Goal: Task Accomplishment & Management: Manage account settings

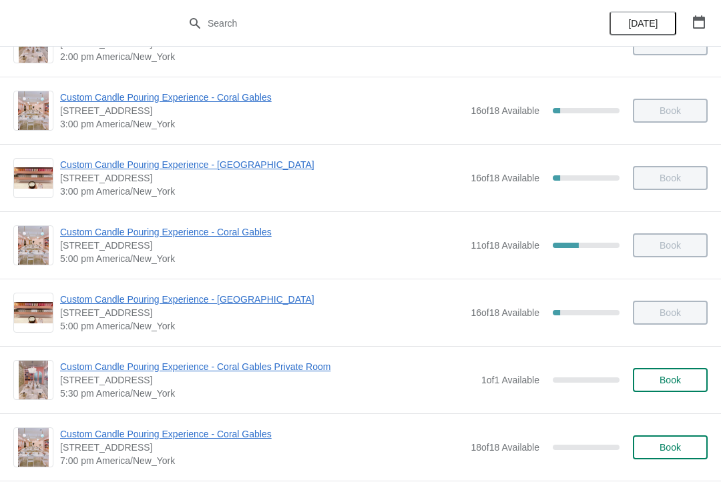
scroll to position [456, 0]
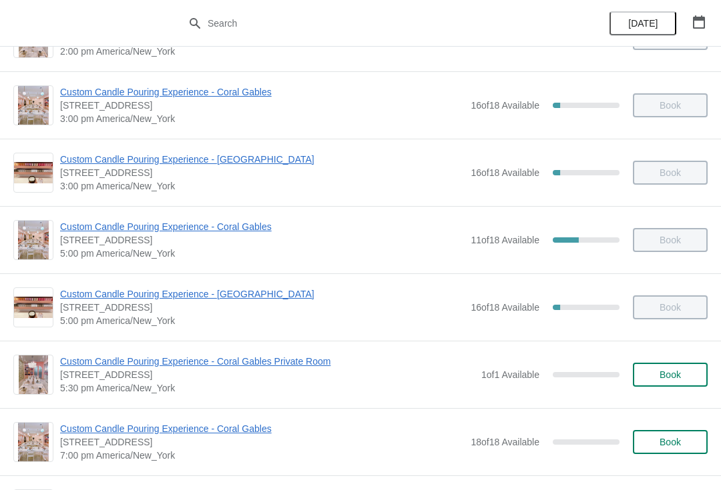
click at [627, 34] on button "[DATE]" at bounding box center [642, 23] width 67 height 24
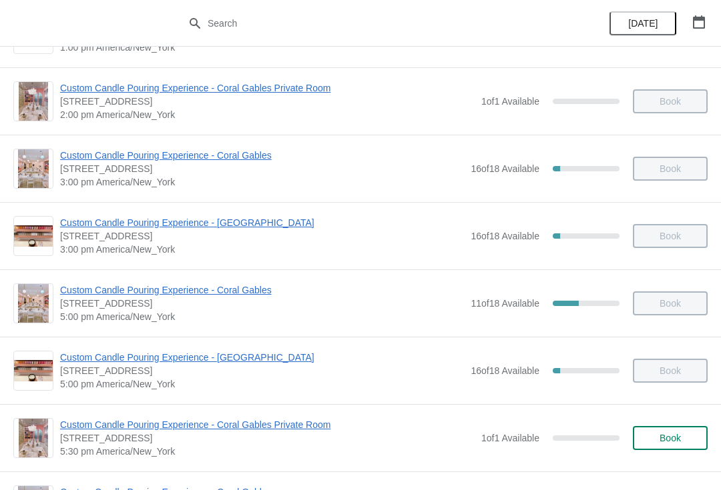
scroll to position [393, 0]
click at [240, 291] on span "Custom Candle Pouring Experience - Coral Gables" at bounding box center [262, 289] width 404 height 13
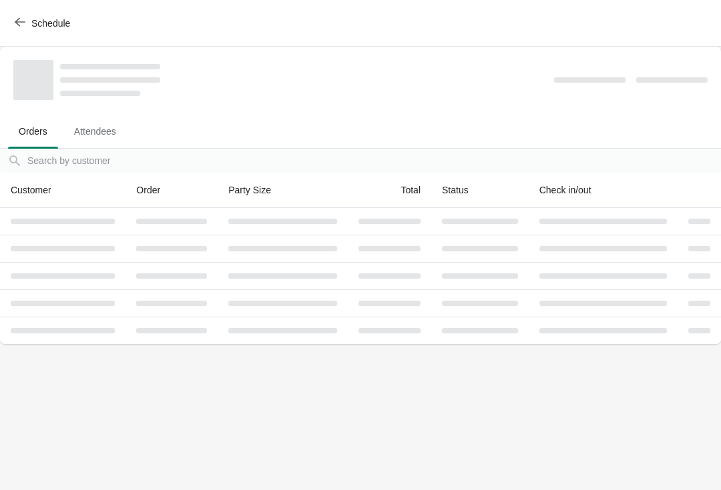
scroll to position [0, 0]
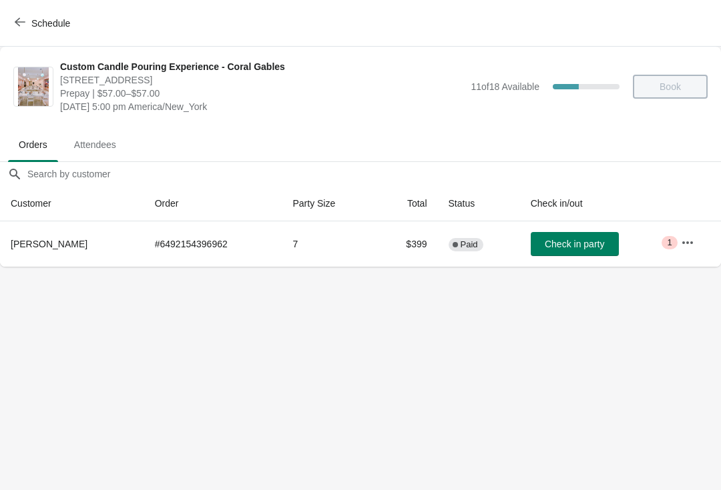
click at [696, 252] on button "button" at bounding box center [687, 243] width 24 height 24
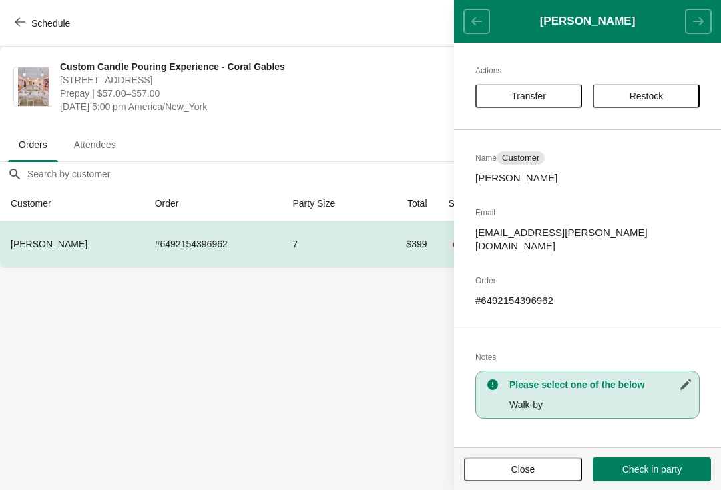
click at [505, 458] on button "Close" at bounding box center [523, 470] width 118 height 24
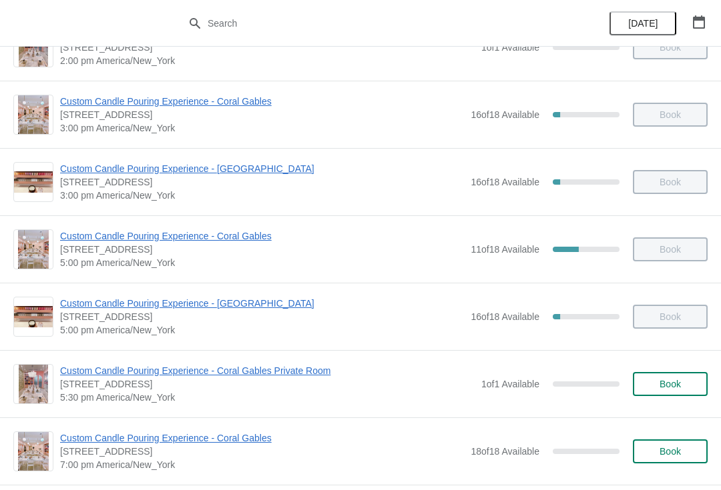
scroll to position [446, 0]
click at [82, 242] on span "Custom Candle Pouring Experience - Coral Gables" at bounding box center [262, 236] width 404 height 13
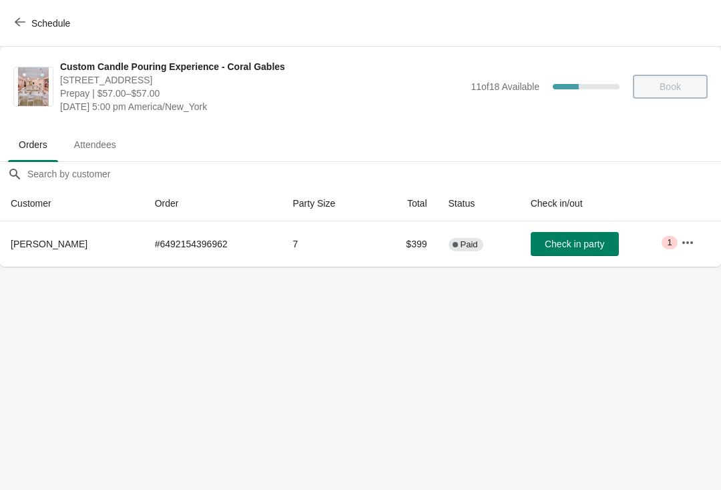
scroll to position [0, 0]
click at [693, 244] on icon "button" at bounding box center [687, 242] width 13 height 13
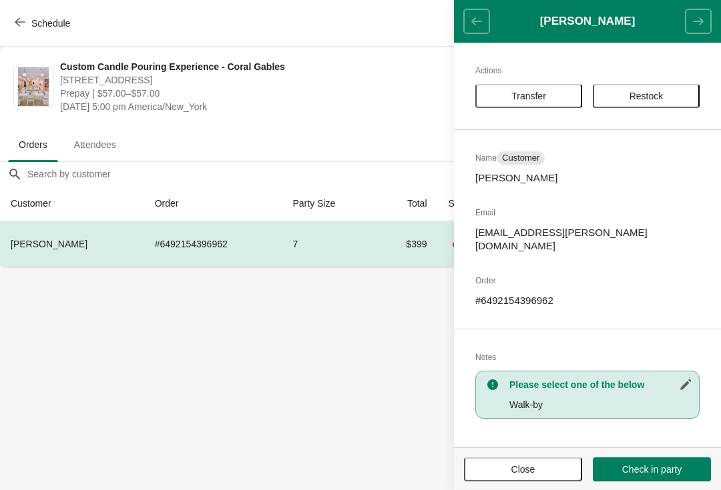
click at [528, 91] on span "Transfer" at bounding box center [528, 96] width 35 height 11
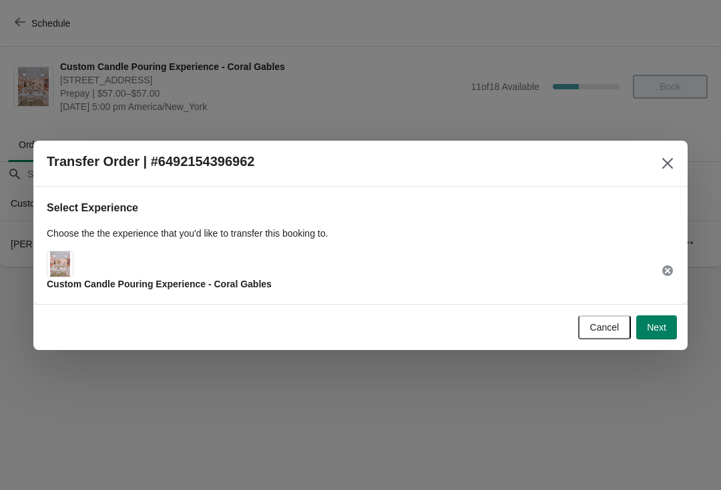
click at [661, 339] on button "Next" at bounding box center [656, 328] width 41 height 24
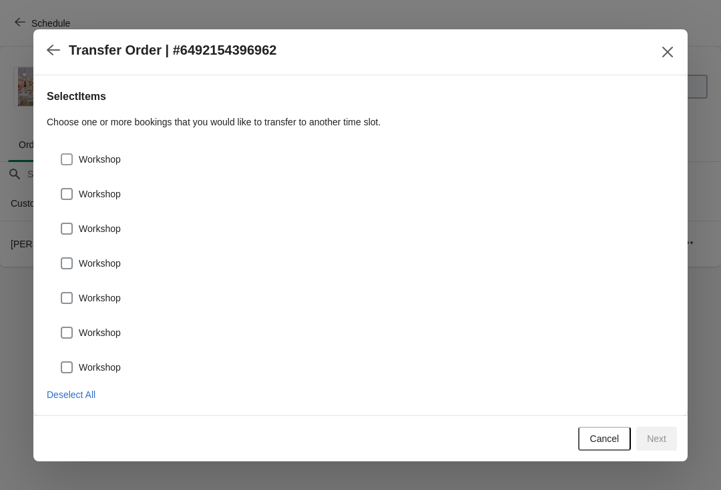
click at [120, 161] on span "Workshop" at bounding box center [100, 159] width 42 height 13
click at [61, 154] on input "Workshop" at bounding box center [61, 153] width 1 height 1
checkbox input "true"
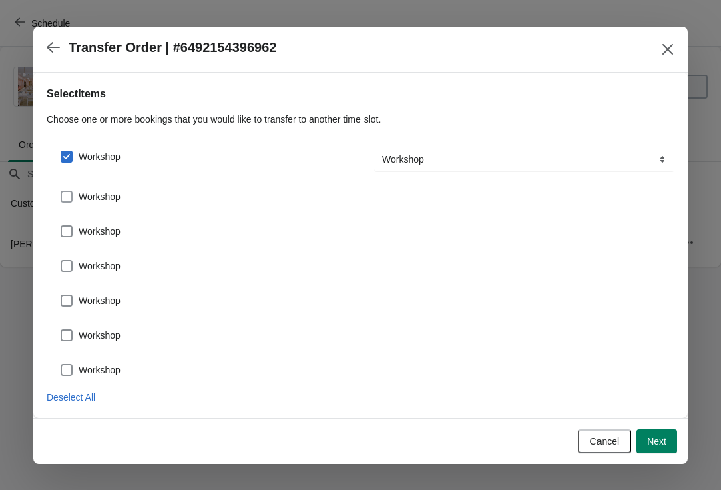
click at [120, 204] on label "Workshop" at bounding box center [90, 197] width 61 height 19
click at [61, 192] on input "Workshop" at bounding box center [61, 191] width 1 height 1
checkbox input "true"
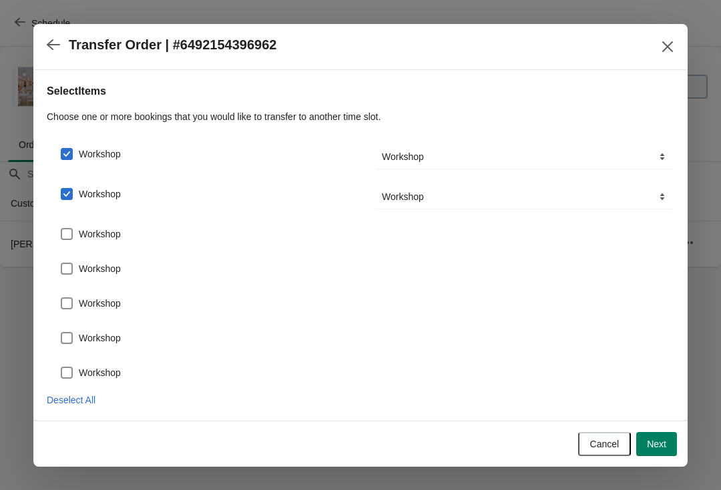
click at [137, 262] on div "Workshop" at bounding box center [367, 269] width 614 height 19
click at [112, 250] on div "Workshop" at bounding box center [360, 263] width 627 height 29
click at [71, 235] on span at bounding box center [67, 234] width 12 height 12
click at [61, 229] on input "Workshop" at bounding box center [61, 228] width 1 height 1
checkbox input "true"
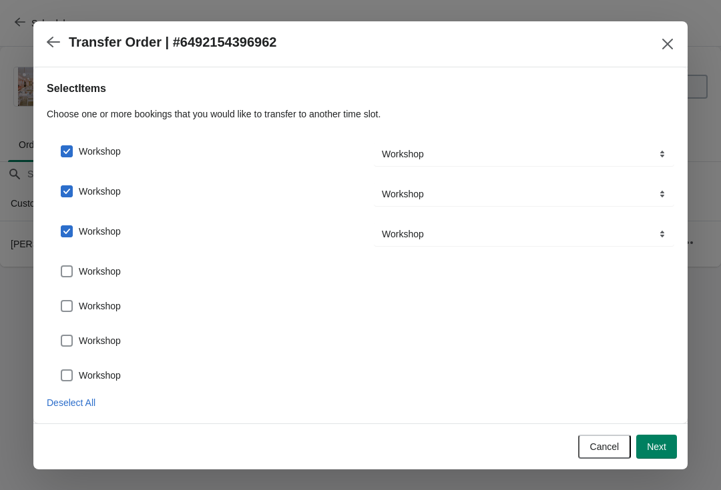
click at [72, 306] on span at bounding box center [67, 306] width 12 height 12
click at [61, 301] on input "Workshop" at bounding box center [61, 300] width 1 height 1
checkbox input "true"
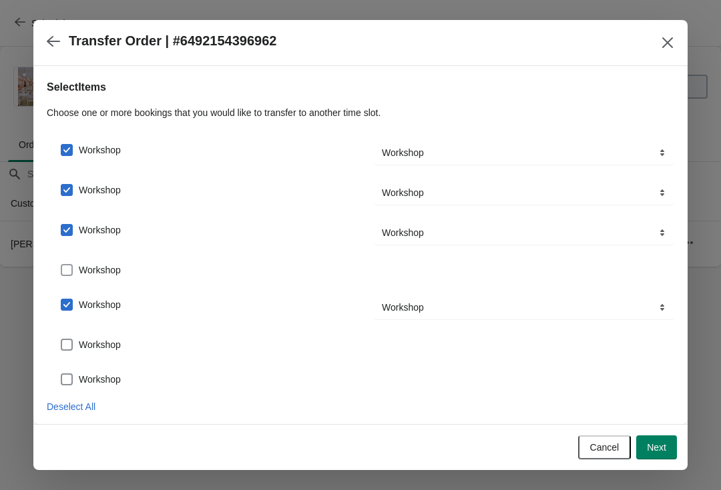
click at [70, 267] on span at bounding box center [67, 270] width 12 height 12
click at [61, 265] on input "Workshop" at bounding box center [61, 264] width 1 height 1
checkbox input "true"
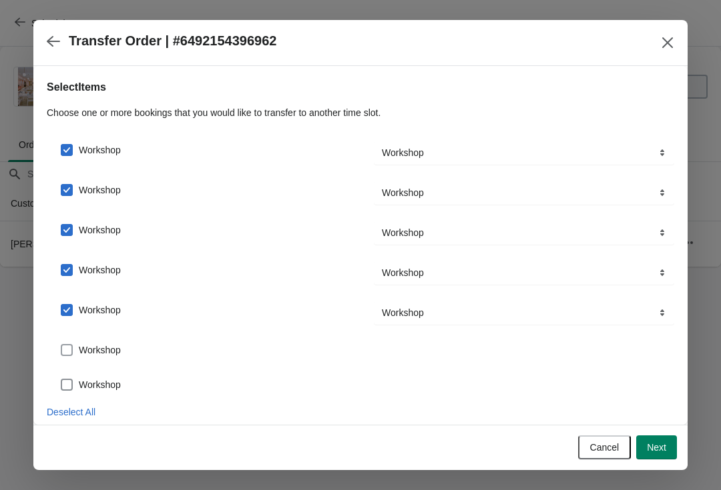
click at [71, 356] on span at bounding box center [67, 350] width 12 height 12
click at [61, 345] on input "Workshop" at bounding box center [61, 344] width 1 height 1
checkbox input "true"
click at [71, 383] on label "Workshop" at bounding box center [90, 390] width 61 height 19
click at [61, 384] on input "Workshop" at bounding box center [61, 384] width 1 height 1
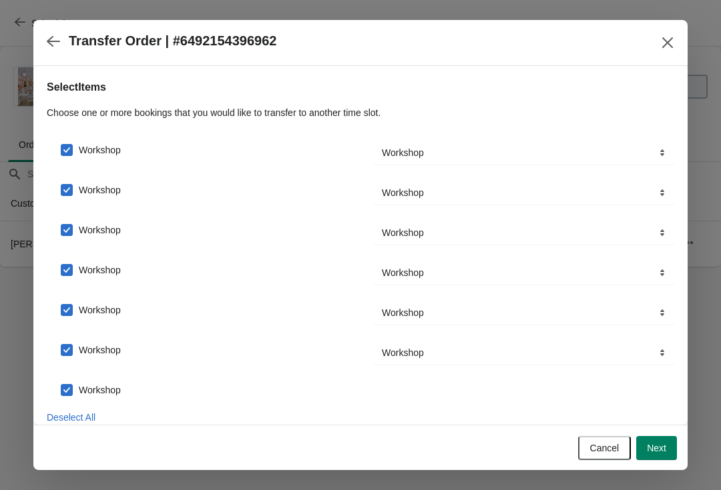
checkbox input "true"
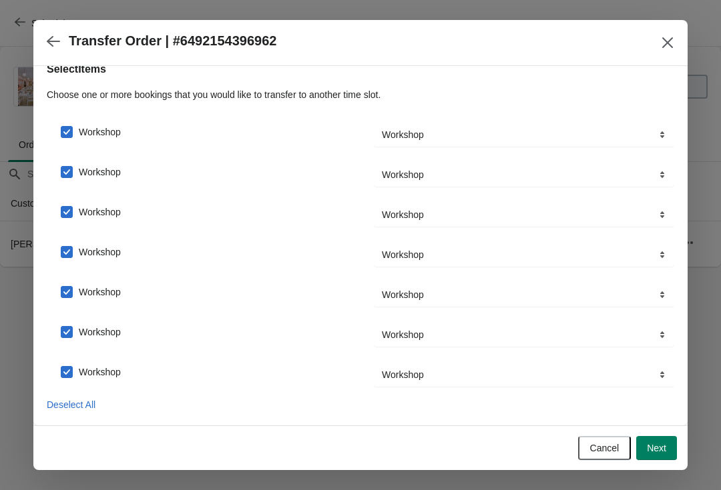
scroll to position [18, 0]
click at [671, 41] on icon "Close" at bounding box center [667, 42] width 13 height 13
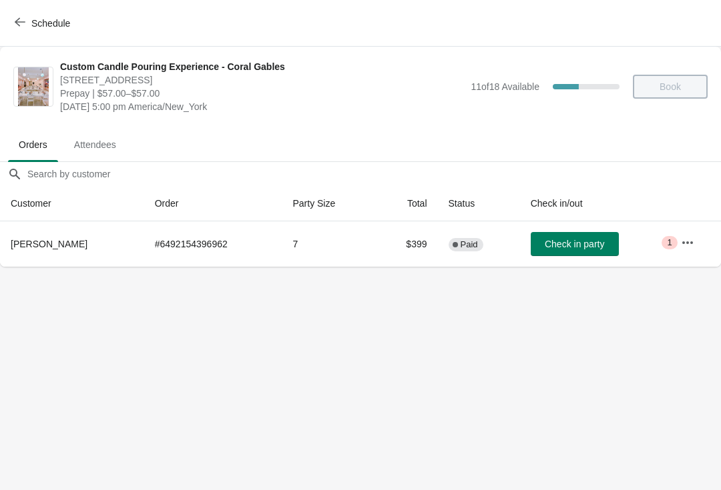
click at [663, 42] on div "Schedule" at bounding box center [360, 23] width 721 height 47
click at [697, 235] on button "button" at bounding box center [687, 243] width 24 height 24
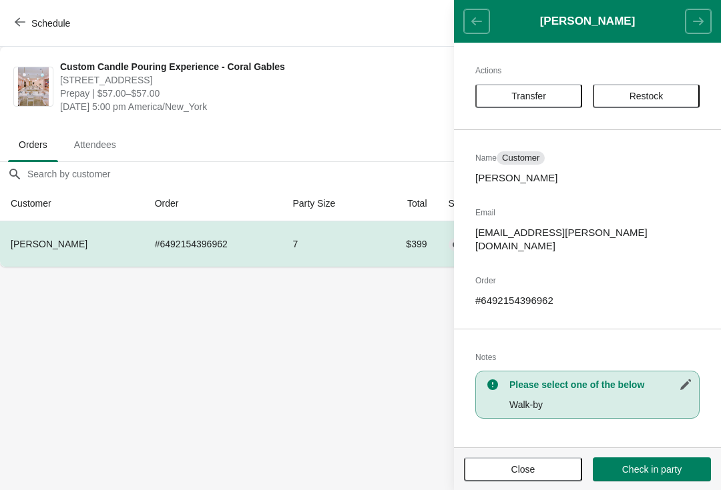
click at [512, 97] on span "Transfer" at bounding box center [528, 96] width 35 height 11
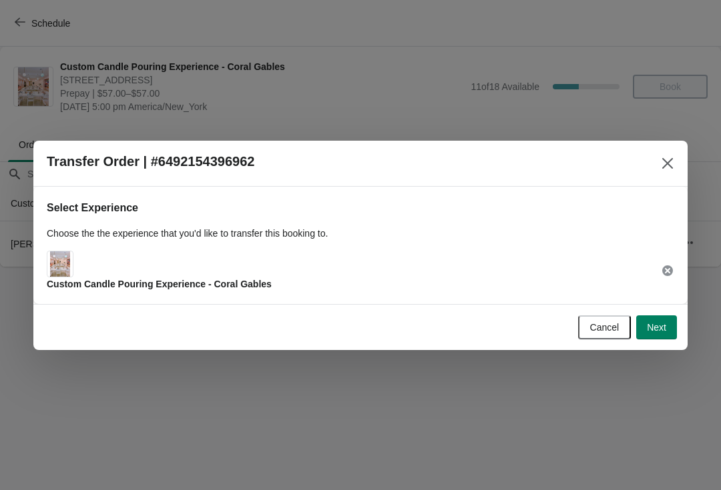
click at [653, 327] on span "Next" at bounding box center [656, 327] width 19 height 11
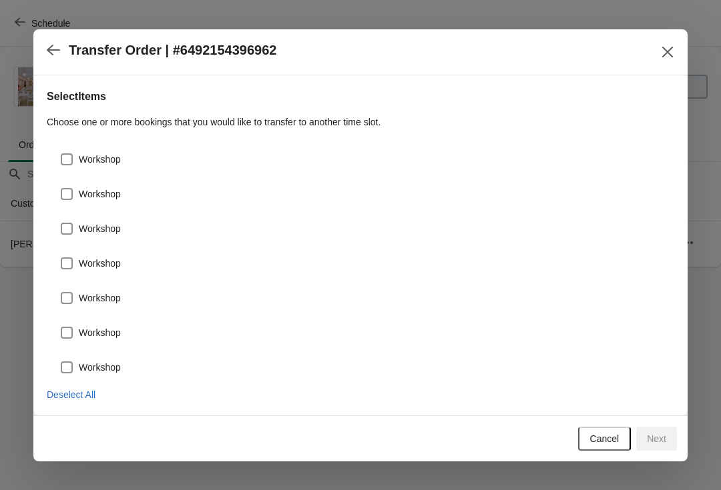
click at [96, 164] on span "Workshop" at bounding box center [100, 159] width 42 height 13
click at [61, 154] on input "Workshop" at bounding box center [61, 153] width 1 height 1
checkbox input "true"
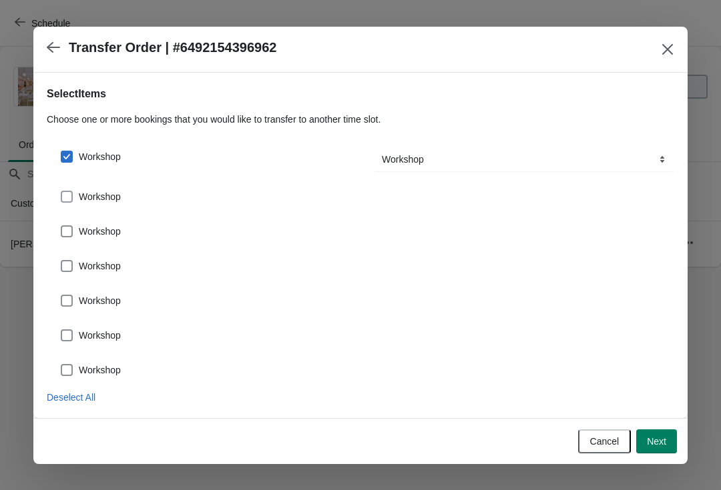
click at [72, 199] on span at bounding box center [67, 197] width 12 height 12
click at [61, 192] on input "Workshop" at bounding box center [61, 191] width 1 height 1
checkbox input "true"
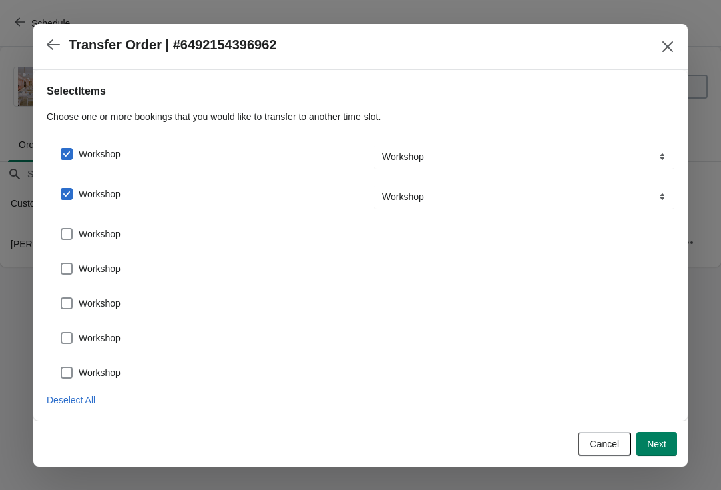
click at [70, 273] on span at bounding box center [67, 269] width 12 height 12
click at [61, 264] on input "Workshop" at bounding box center [61, 263] width 1 height 1
checkbox input "true"
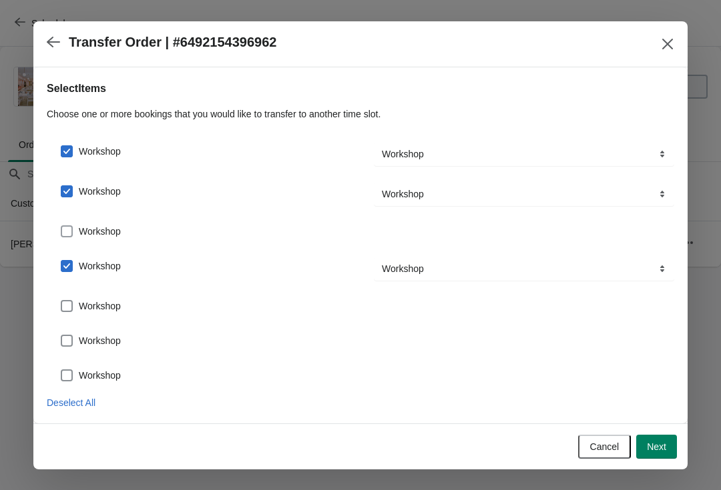
click at [71, 231] on span at bounding box center [67, 232] width 12 height 12
click at [61, 226] on input "Workshop" at bounding box center [61, 226] width 1 height 1
checkbox input "true"
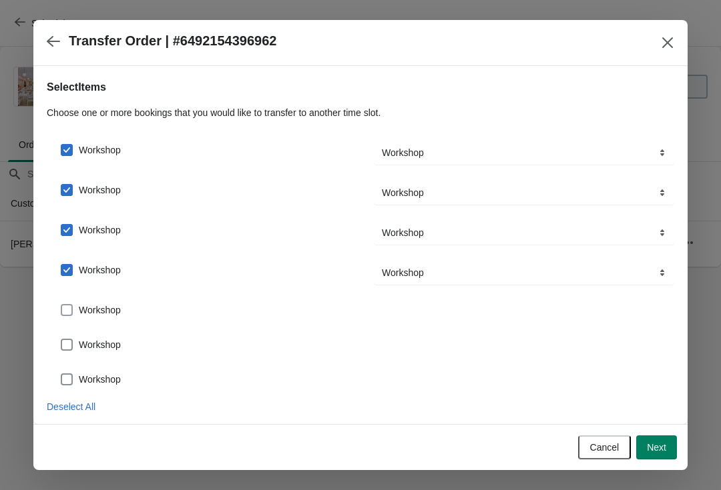
click at [68, 311] on span at bounding box center [67, 310] width 12 height 12
click at [61, 305] on input "Workshop" at bounding box center [61, 304] width 1 height 1
checkbox input "true"
click at [71, 348] on span at bounding box center [67, 350] width 12 height 12
click at [61, 345] on input "Workshop" at bounding box center [61, 344] width 1 height 1
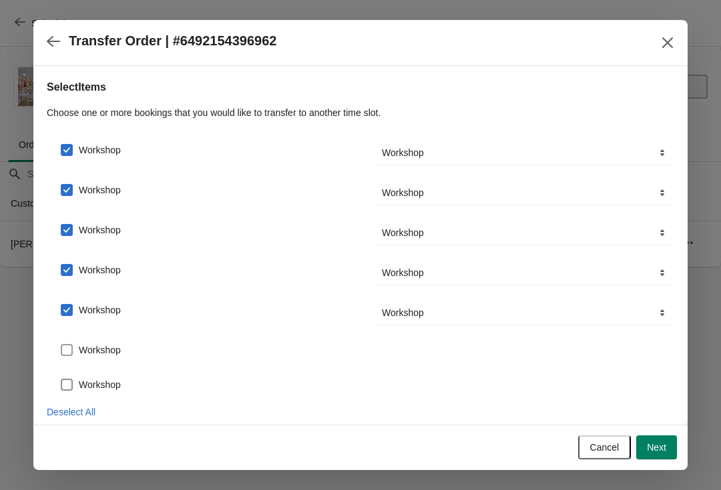
checkbox input "true"
click at [69, 395] on span at bounding box center [67, 390] width 12 height 12
click at [61, 385] on input "Workshop" at bounding box center [61, 384] width 1 height 1
checkbox input "true"
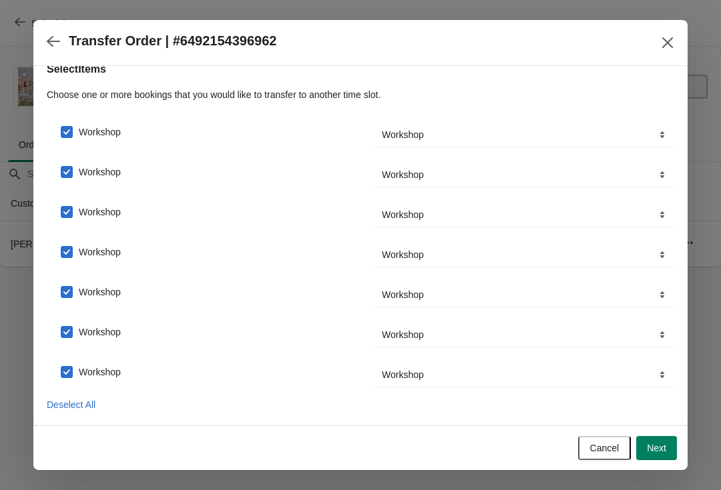
click at [657, 448] on span "Next" at bounding box center [656, 448] width 19 height 11
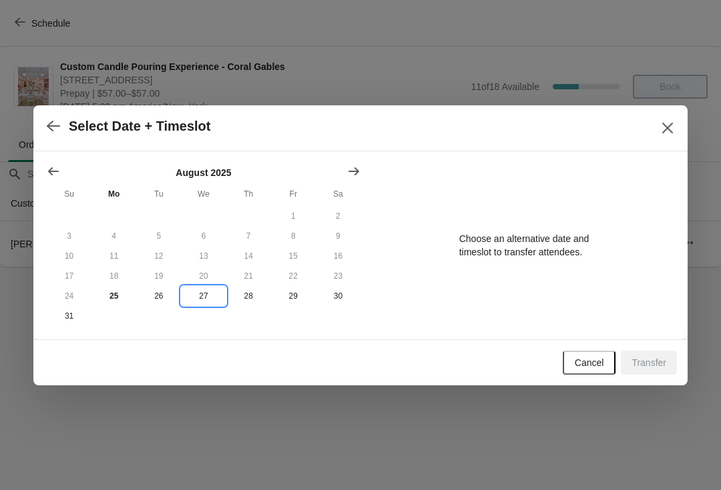
click at [206, 302] on button "27" at bounding box center [203, 296] width 45 height 20
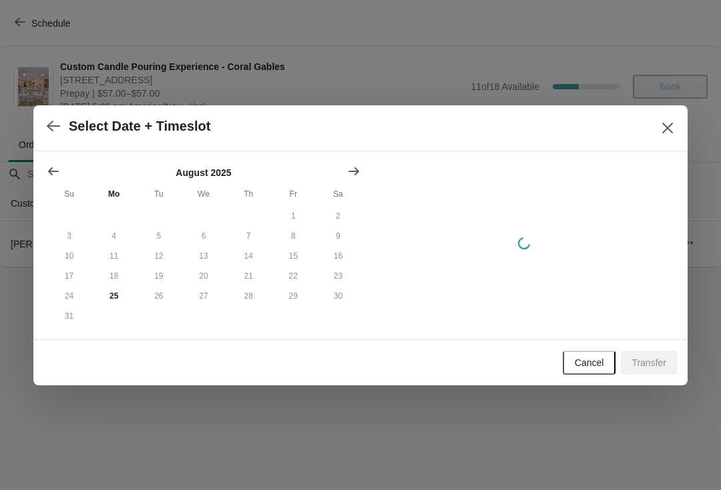
click at [202, 294] on button "27" at bounding box center [203, 296] width 45 height 20
click at [198, 301] on button "27" at bounding box center [203, 296] width 45 height 20
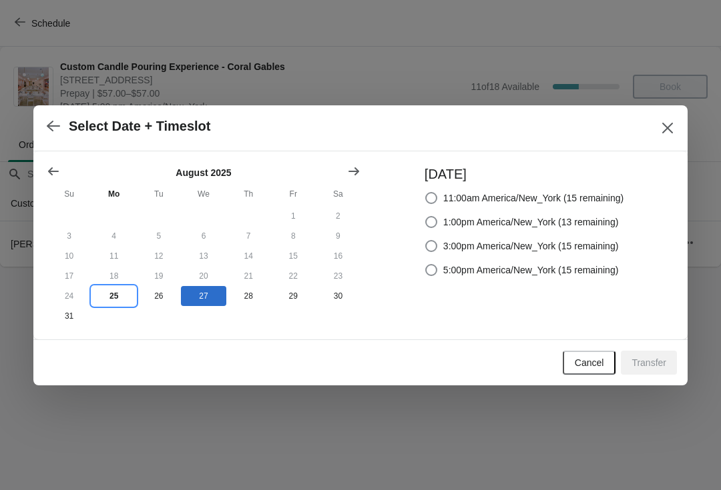
click at [115, 304] on button "25" at bounding box center [113, 296] width 45 height 20
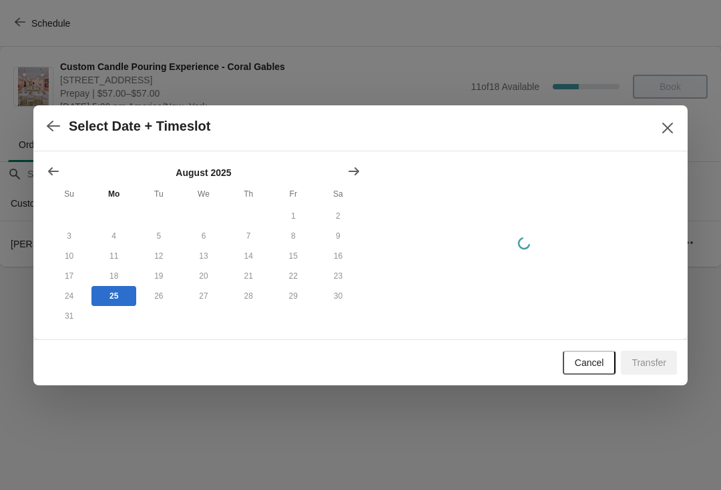
click at [216, 300] on button "27" at bounding box center [203, 296] width 45 height 20
click at [204, 302] on button "27" at bounding box center [203, 296] width 45 height 20
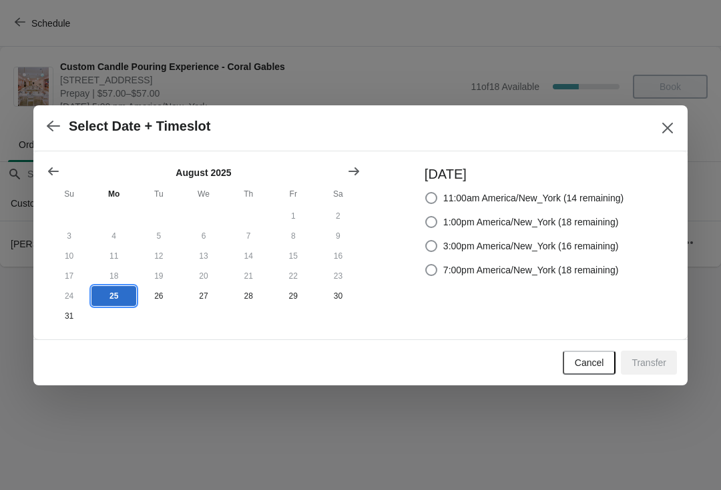
click at [125, 302] on button "25" at bounding box center [113, 296] width 45 height 20
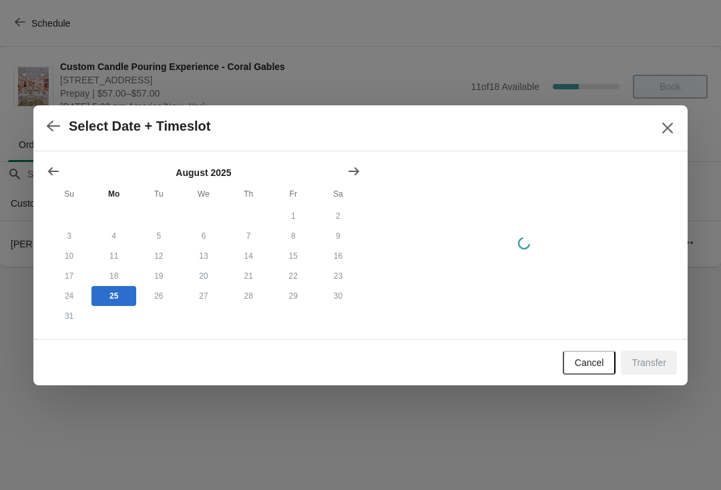
click at [201, 305] on button "27" at bounding box center [203, 296] width 45 height 20
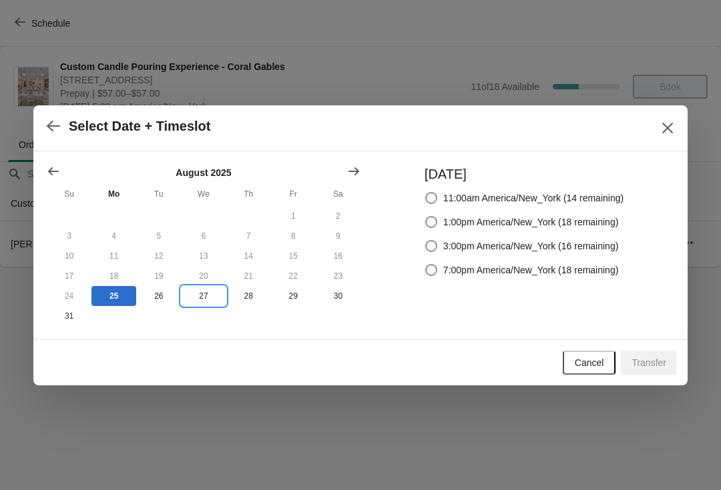
click at [218, 296] on button "27" at bounding box center [203, 296] width 45 height 20
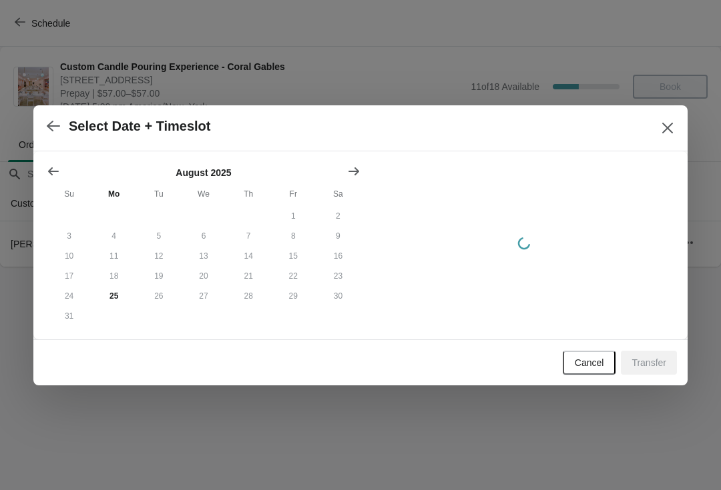
click at [212, 301] on button "27" at bounding box center [203, 296] width 45 height 20
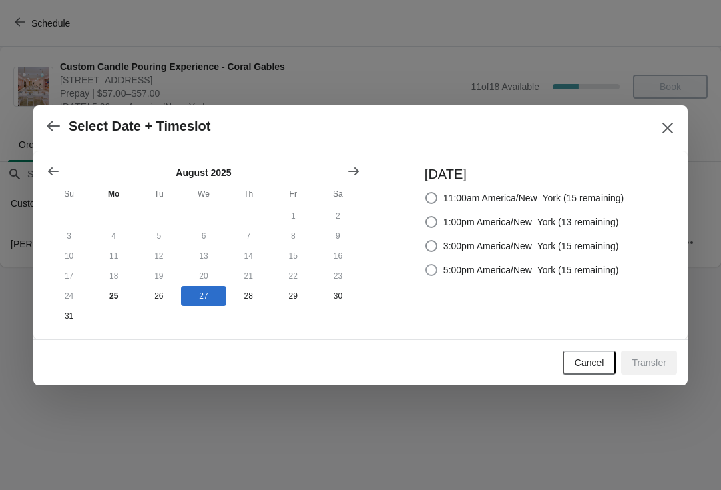
click at [484, 276] on label "5:00pm America/New_York (15 remaining)" at bounding box center [521, 270] width 194 height 19
click at [426, 265] on input "5:00pm America/New_York (15 remaining)" at bounding box center [425, 264] width 1 height 1
radio input "true"
click at [643, 372] on button "Transfer" at bounding box center [649, 363] width 56 height 24
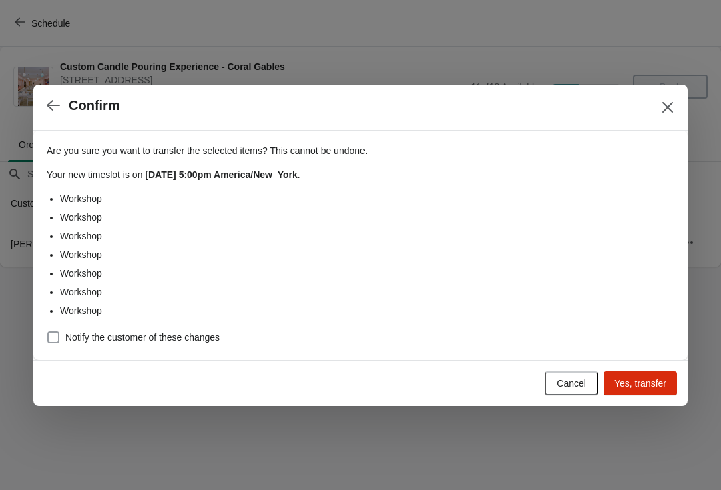
click at [70, 342] on span "Notify the customer of these changes" at bounding box center [142, 337] width 154 height 13
click at [48, 332] on input "Notify the customer of these changes" at bounding box center [47, 332] width 1 height 1
checkbox input "true"
click at [646, 386] on span "Yes, transfer" at bounding box center [640, 383] width 52 height 11
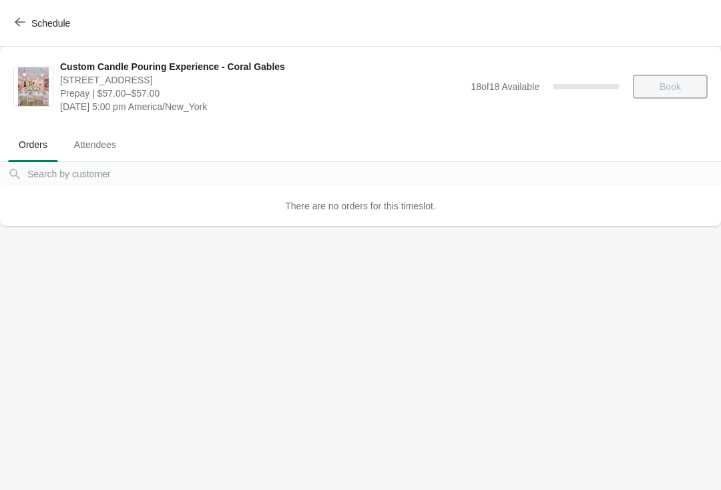
click at [25, 18] on span "Schedule" at bounding box center [43, 23] width 53 height 13
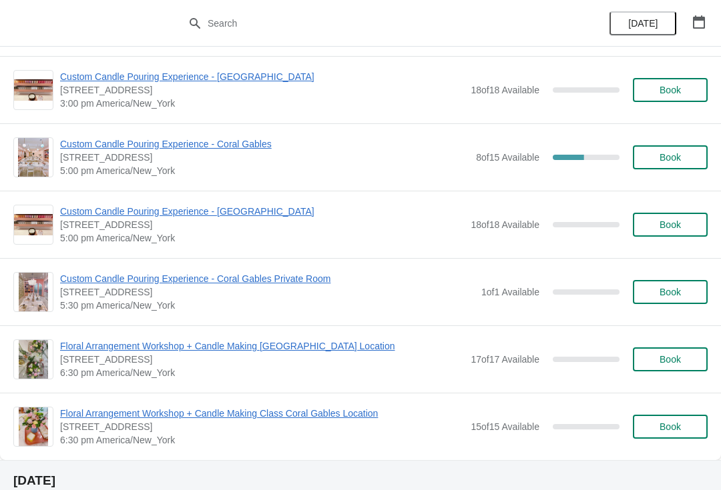
scroll to position [1499, 0]
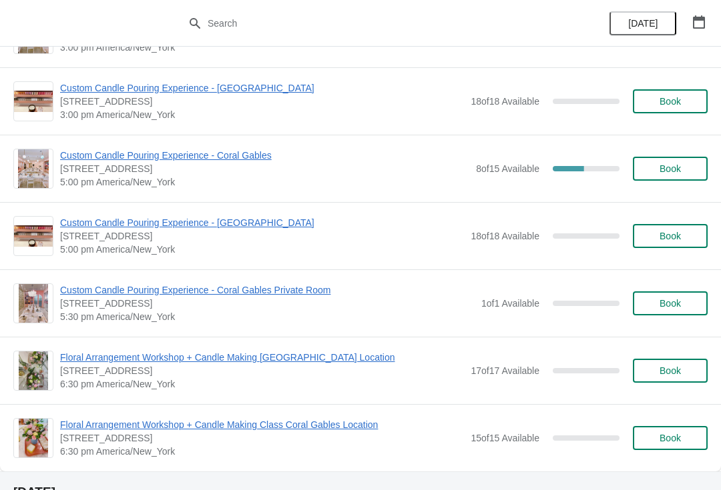
click at [230, 158] on span "Custom Candle Pouring Experience - Coral Gables" at bounding box center [264, 155] width 409 height 13
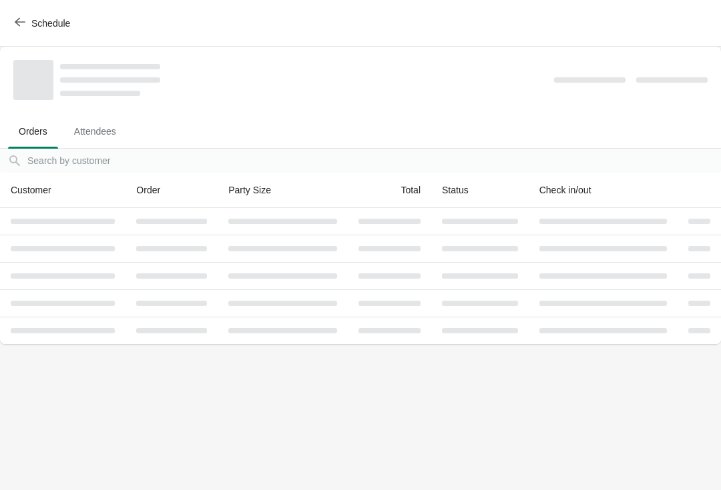
scroll to position [0, 0]
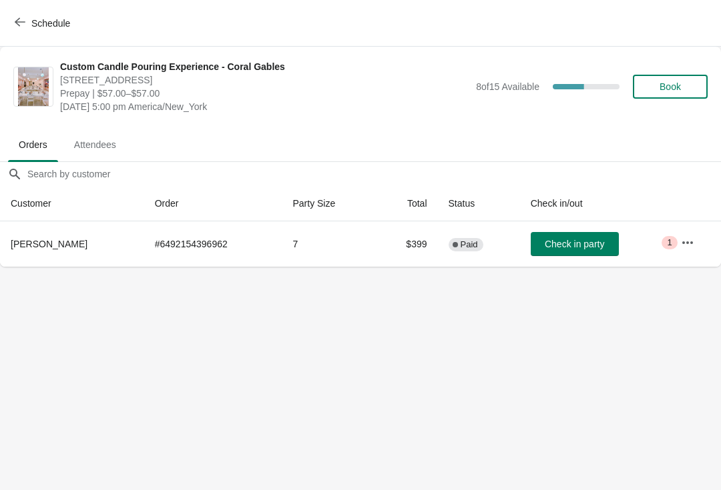
click at [28, 25] on span "Schedule" at bounding box center [43, 23] width 53 height 13
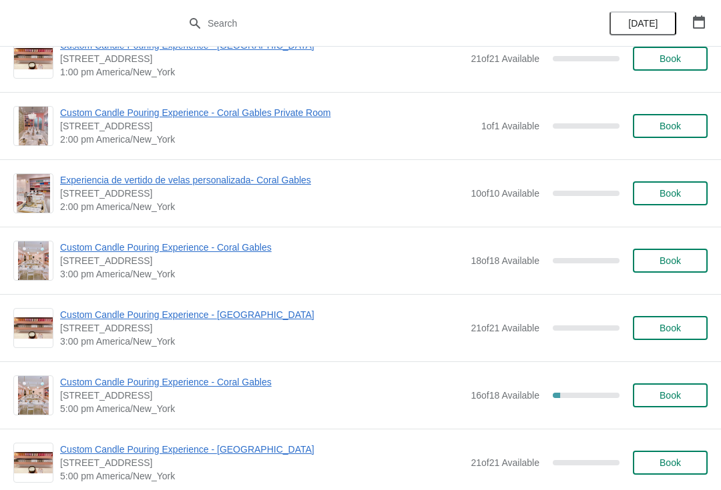
scroll to position [5342, 0]
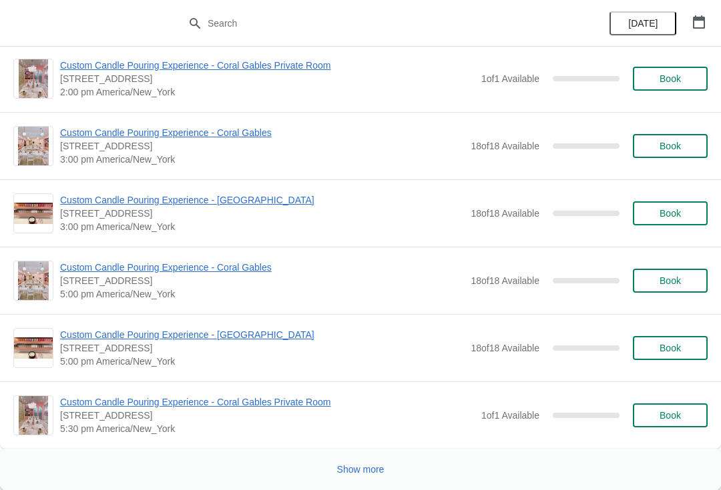
click at [357, 472] on span "Show more" at bounding box center [360, 469] width 47 height 11
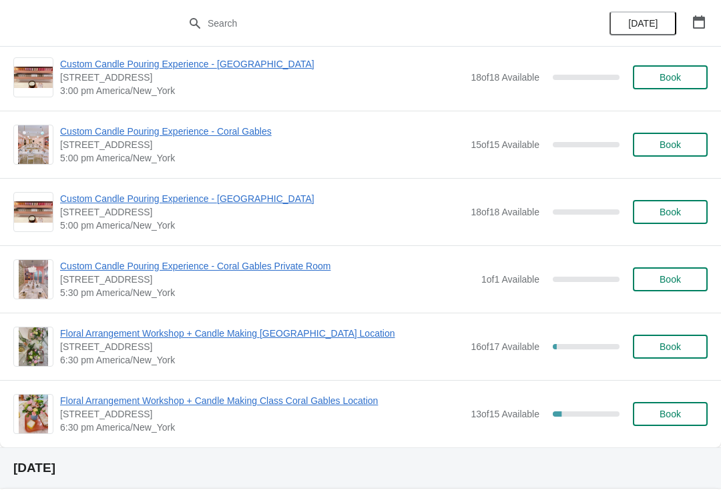
scroll to position [7367, 0]
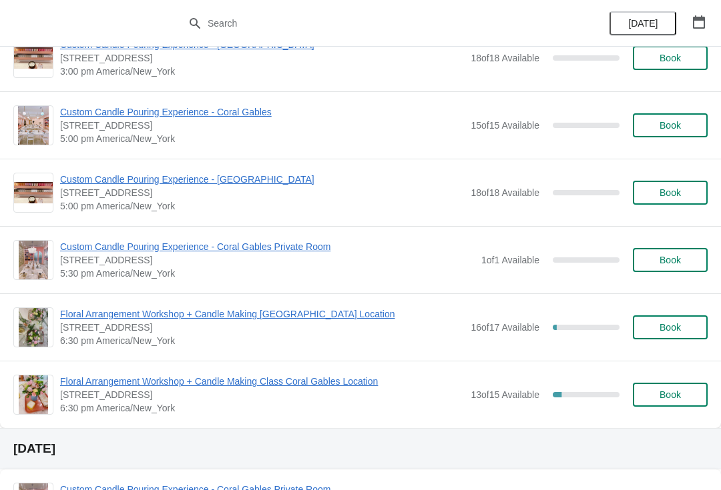
click at [366, 368] on div "Floral Arrangement Workshop + Candle Making Class Coral Gables Location 154 Gir…" at bounding box center [360, 394] width 721 height 67
click at [332, 395] on span "[STREET_ADDRESS]" at bounding box center [262, 394] width 404 height 13
click at [328, 372] on div "Floral Arrangement Workshop + Candle Making Class Coral Gables Location 154 Gir…" at bounding box center [360, 394] width 721 height 67
click at [325, 376] on span "Floral Arrangement Workshop + Candle Making Class Coral Gables Location" at bounding box center [262, 381] width 404 height 13
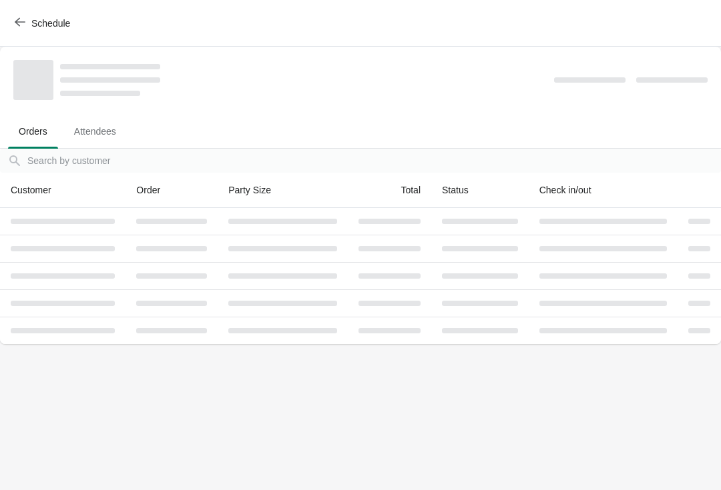
scroll to position [0, 0]
